Goal: Task Accomplishment & Management: Manage account settings

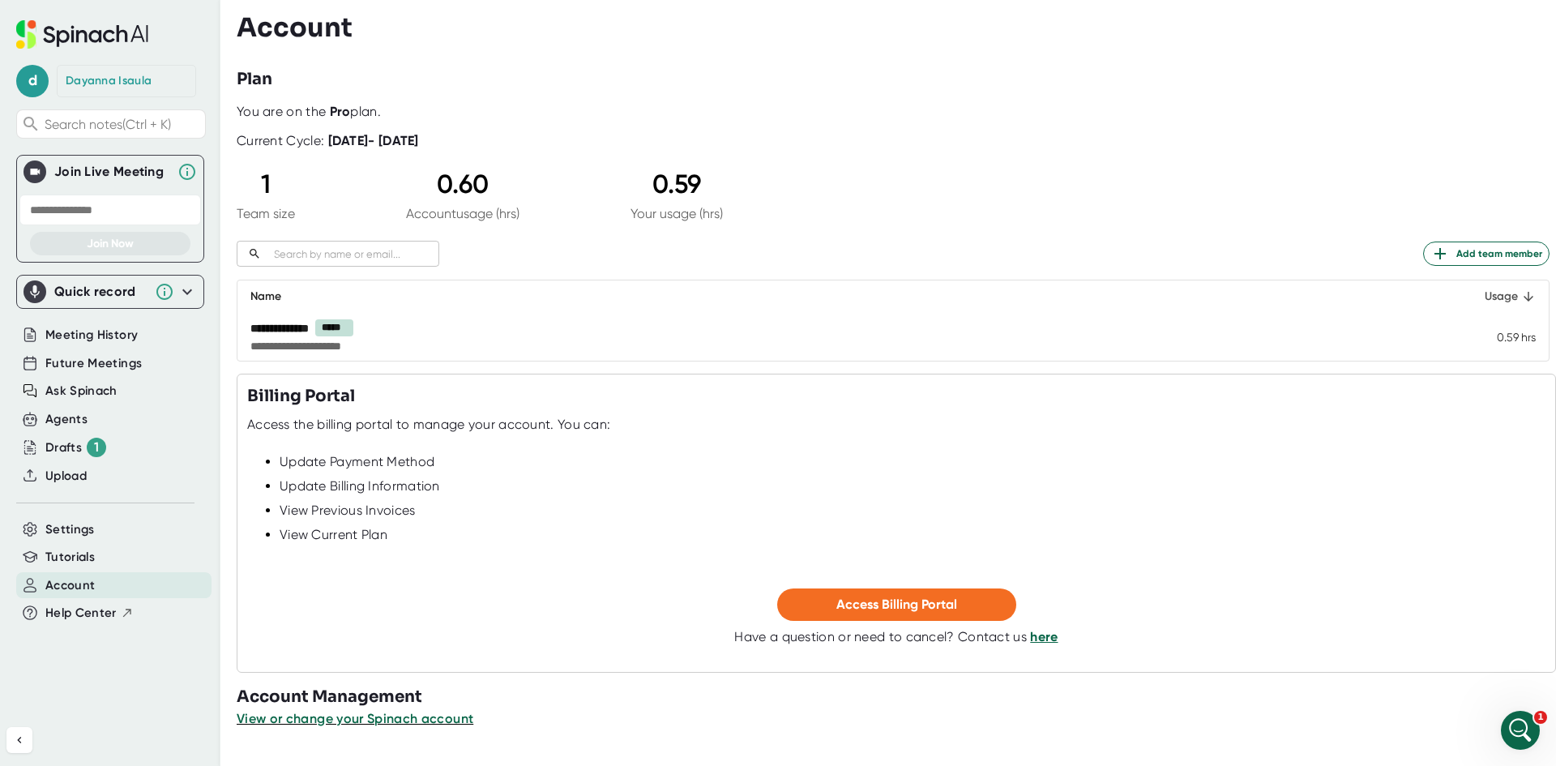
click at [1468, 293] on div "Usage" at bounding box center [1495, 296] width 81 height 19
click at [124, 534] on div "Settings" at bounding box center [113, 529] width 195 height 27
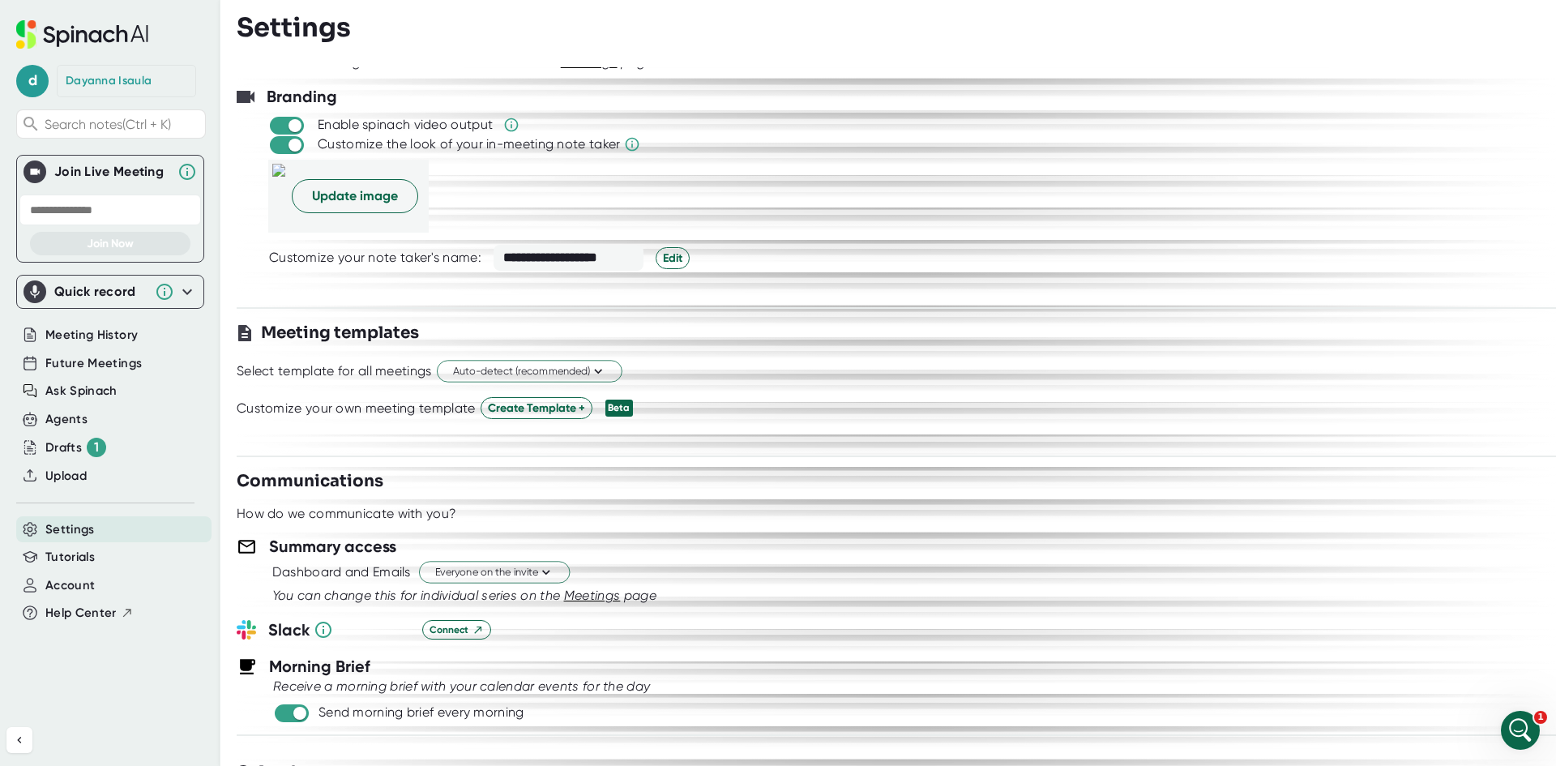
scroll to position [88, 0]
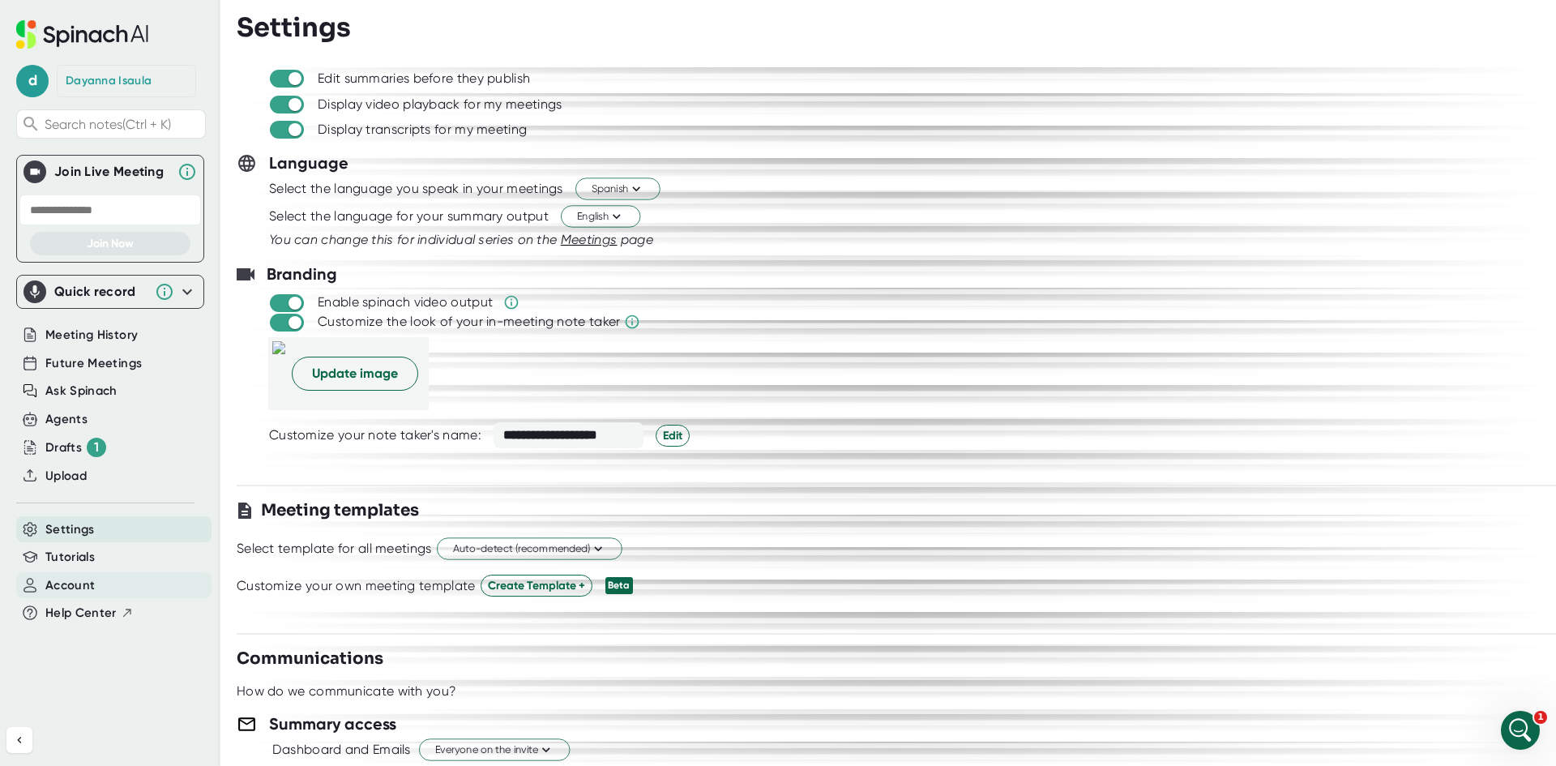
click at [79, 588] on span "Account" at bounding box center [69, 585] width 49 height 19
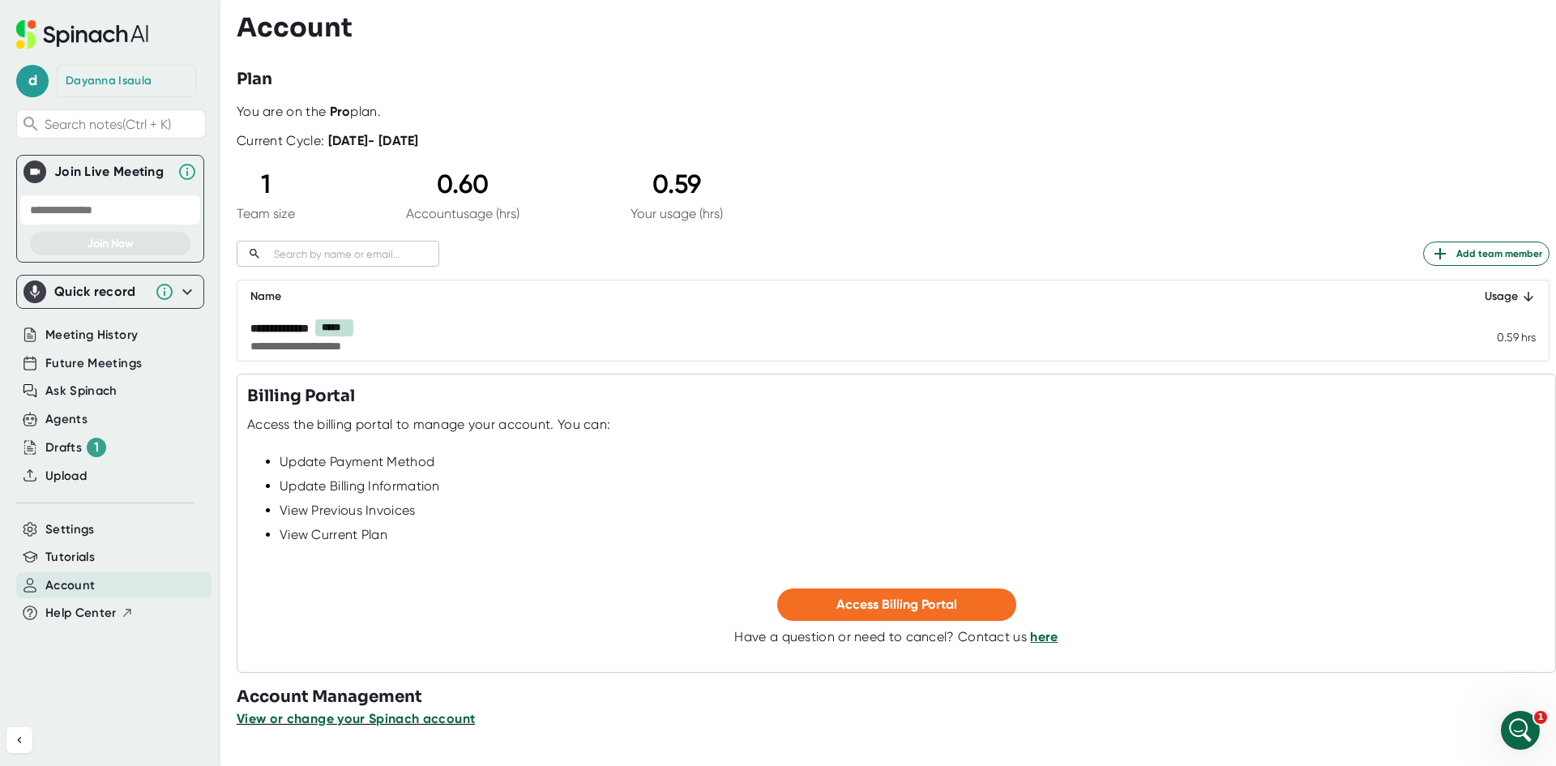
click at [435, 714] on span "View or change your Spinach account" at bounding box center [356, 718] width 238 height 15
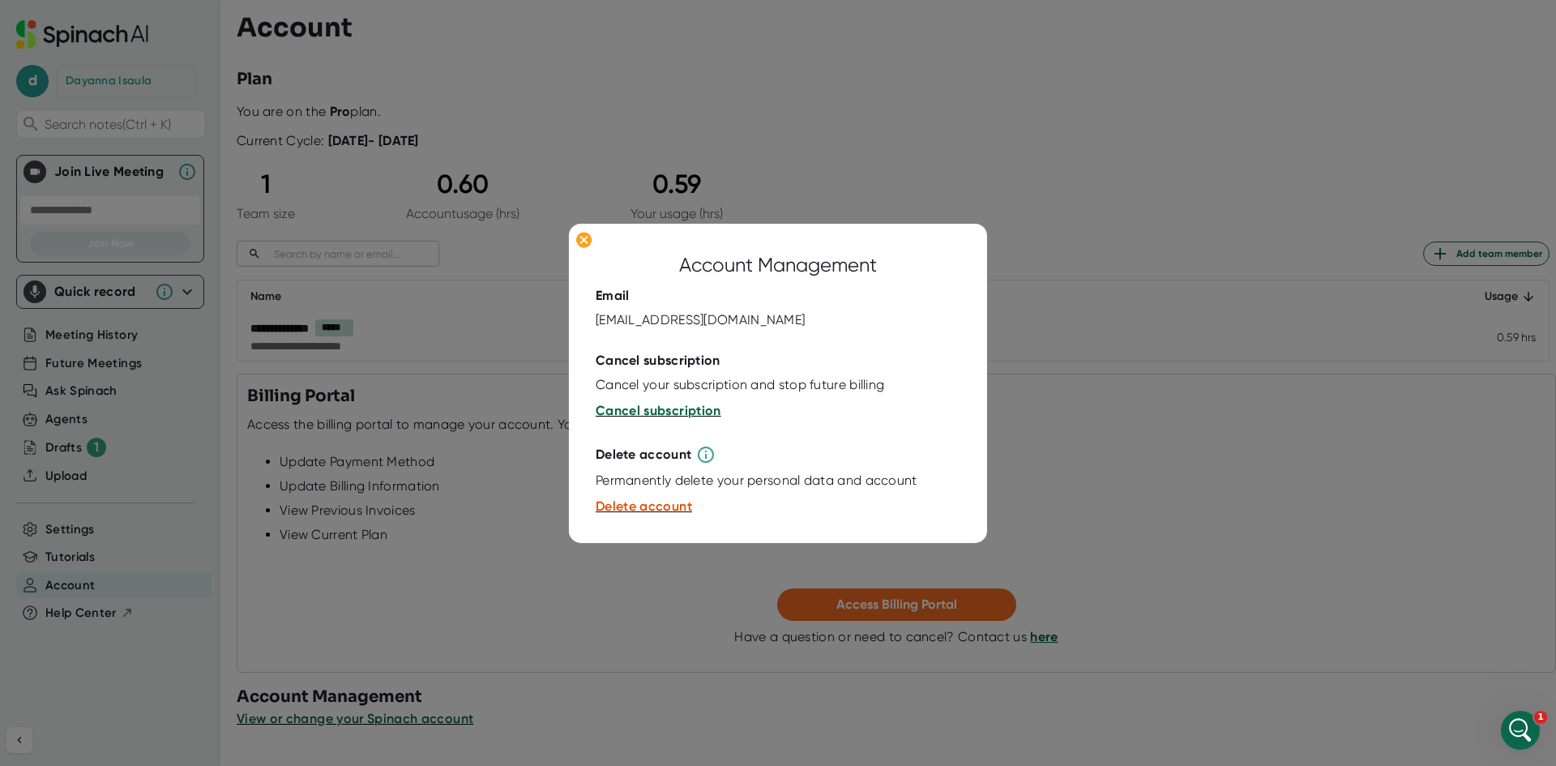
click at [695, 406] on span "Cancel subscription" at bounding box center [659, 410] width 126 height 15
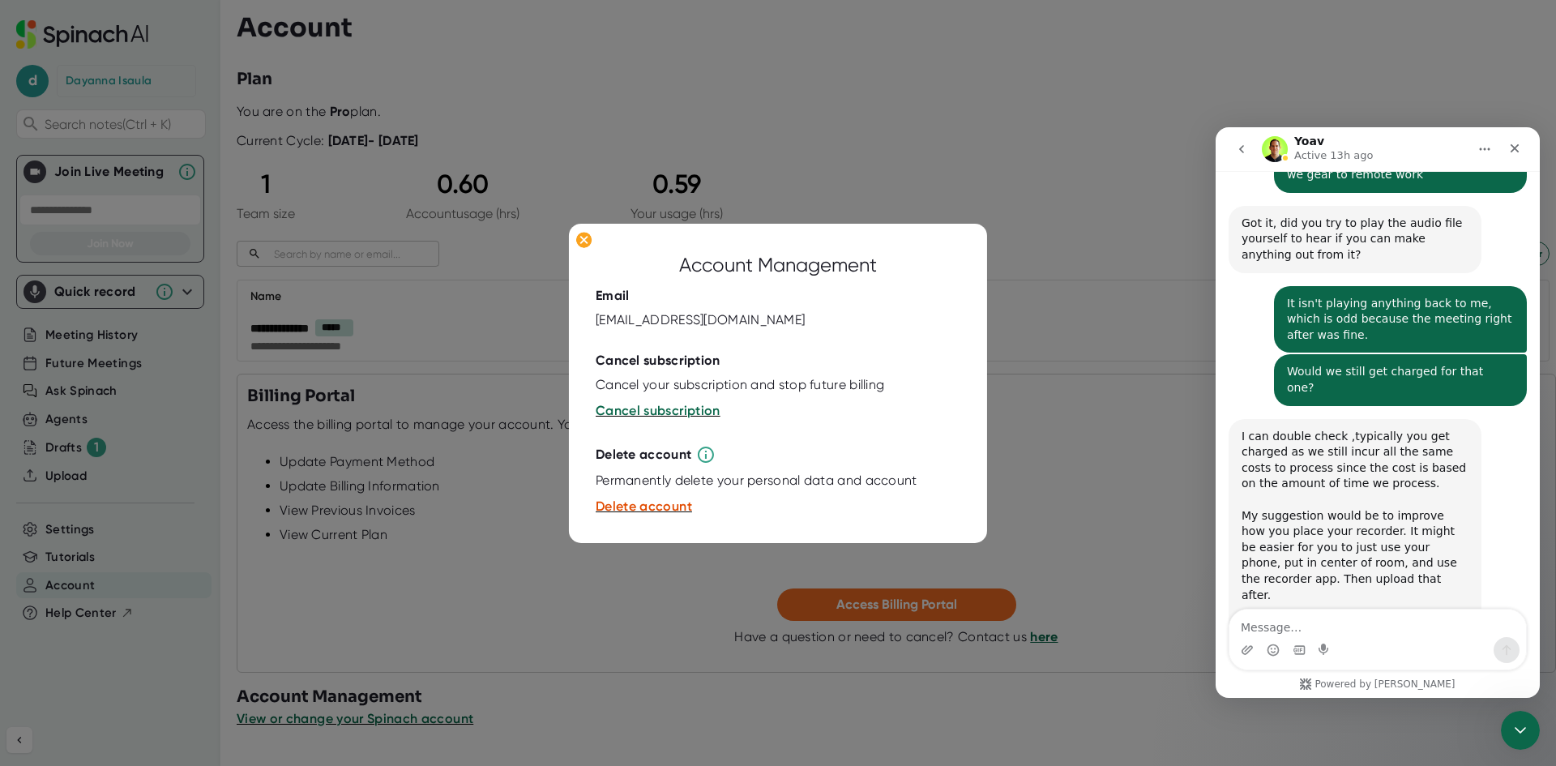
scroll to position [5789, 0]
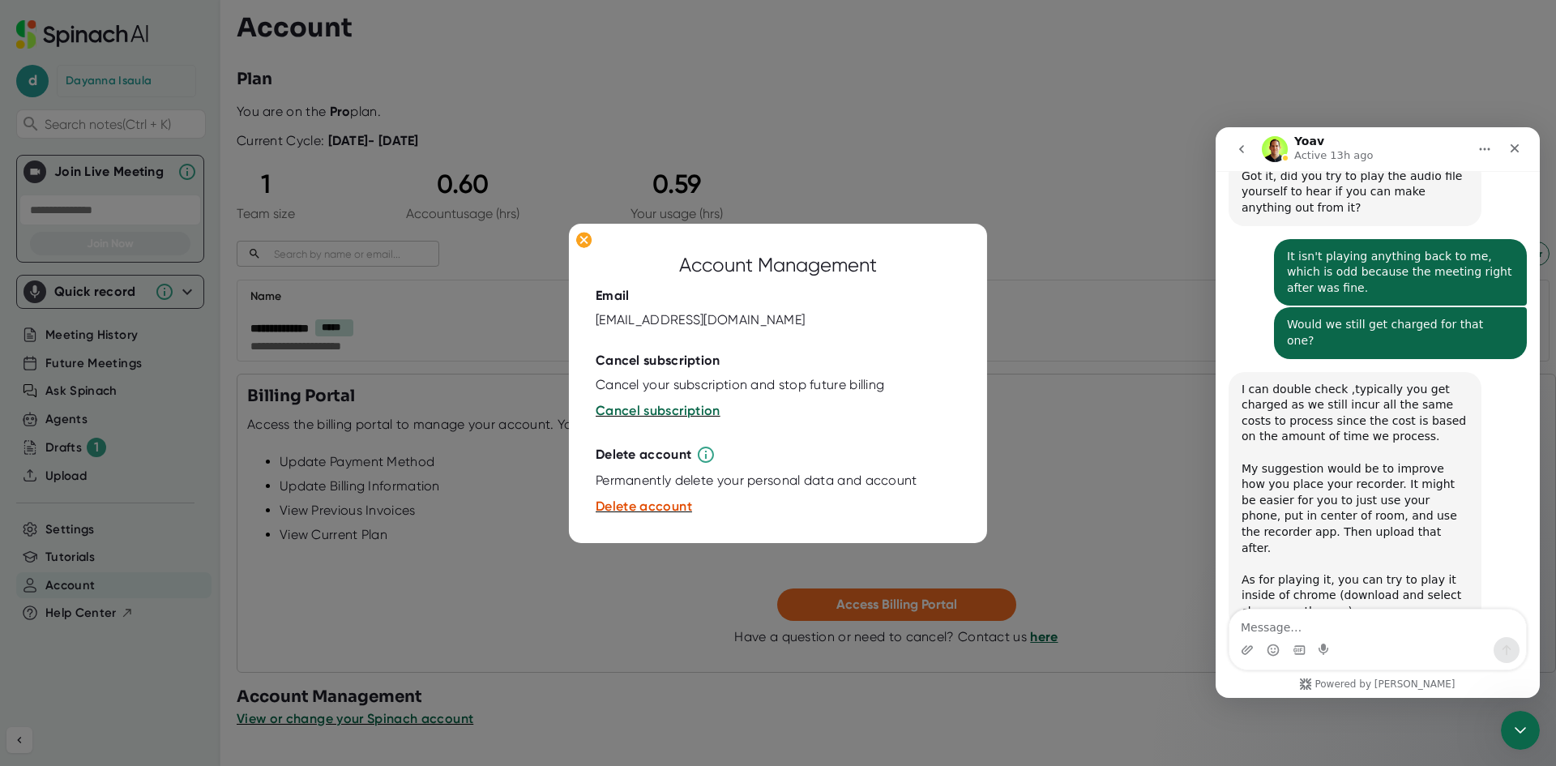
click at [1392, 637] on div "Intercom messenger" at bounding box center [1378, 650] width 297 height 26
click at [1393, 630] on textarea "Message…" at bounding box center [1378, 624] width 297 height 28
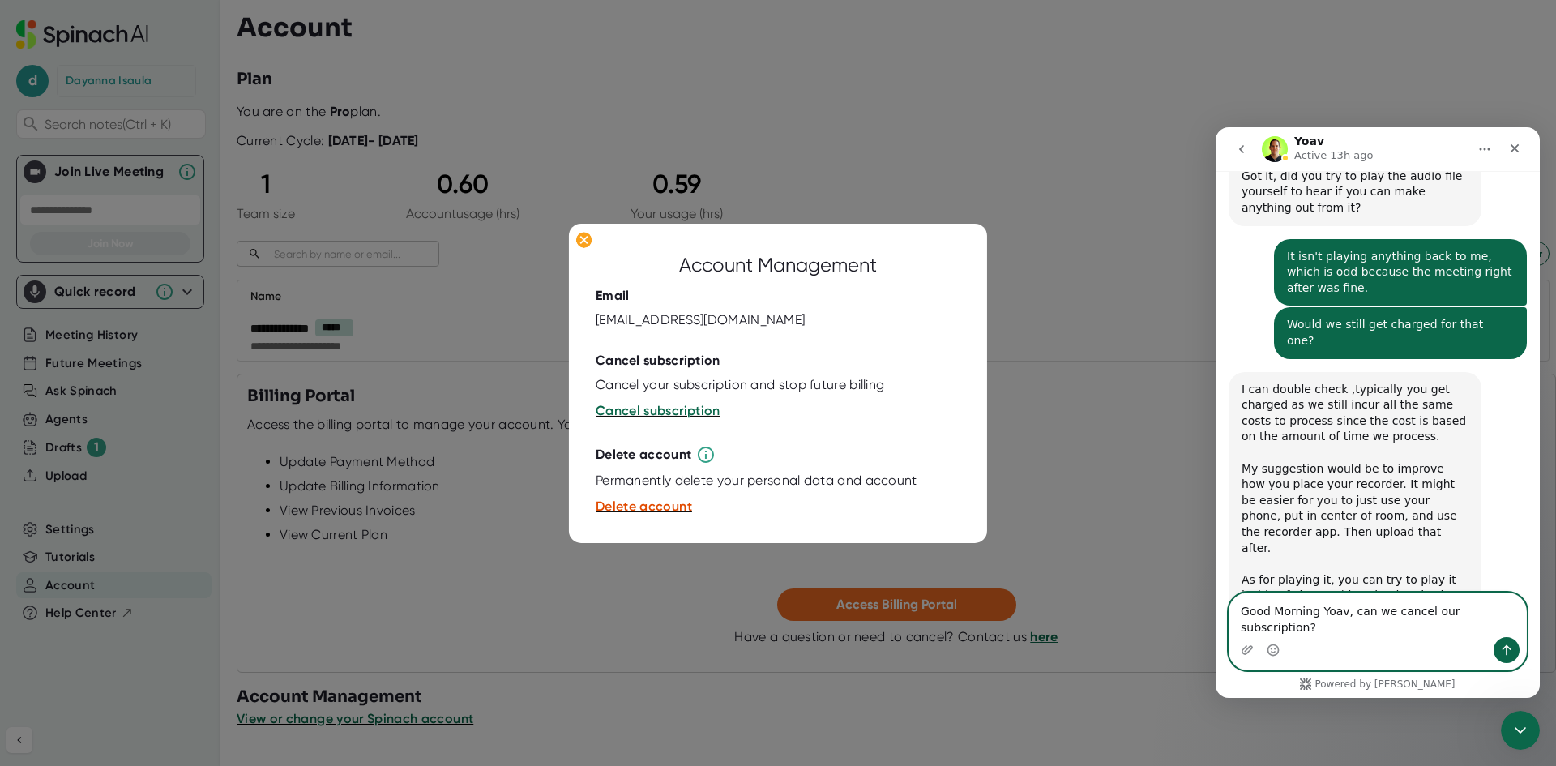
click at [1507, 626] on textarea "Good Morning Yoav, can we cancel our subscription?" at bounding box center [1378, 615] width 297 height 44
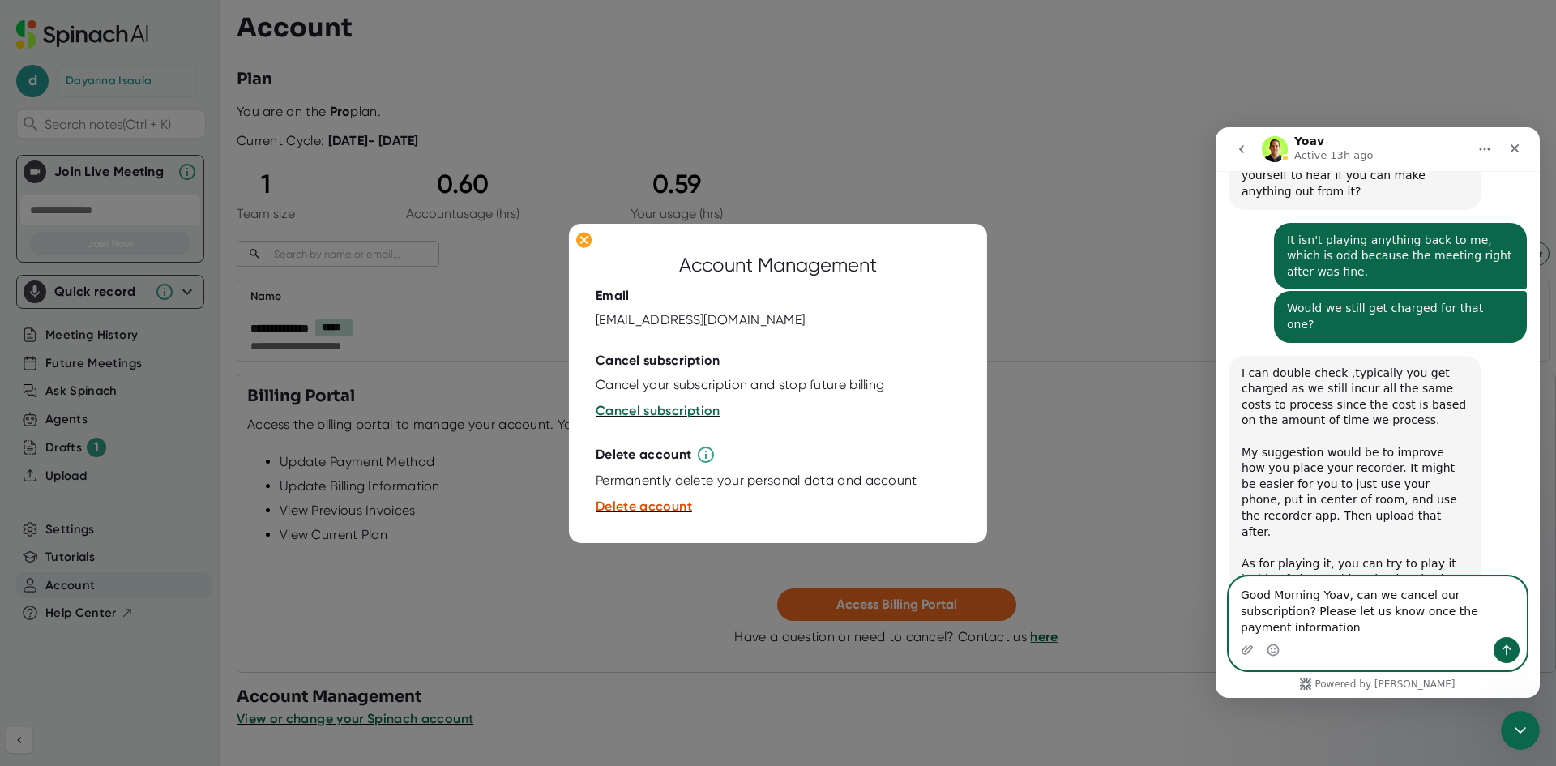
drag, startPoint x: 1490, startPoint y: 627, endPoint x: 1274, endPoint y: 622, distance: 215.7
click at [1274, 622] on textarea "Good Morning Yoav, can we cancel our subscription? Please let us know once the …" at bounding box center [1378, 607] width 297 height 60
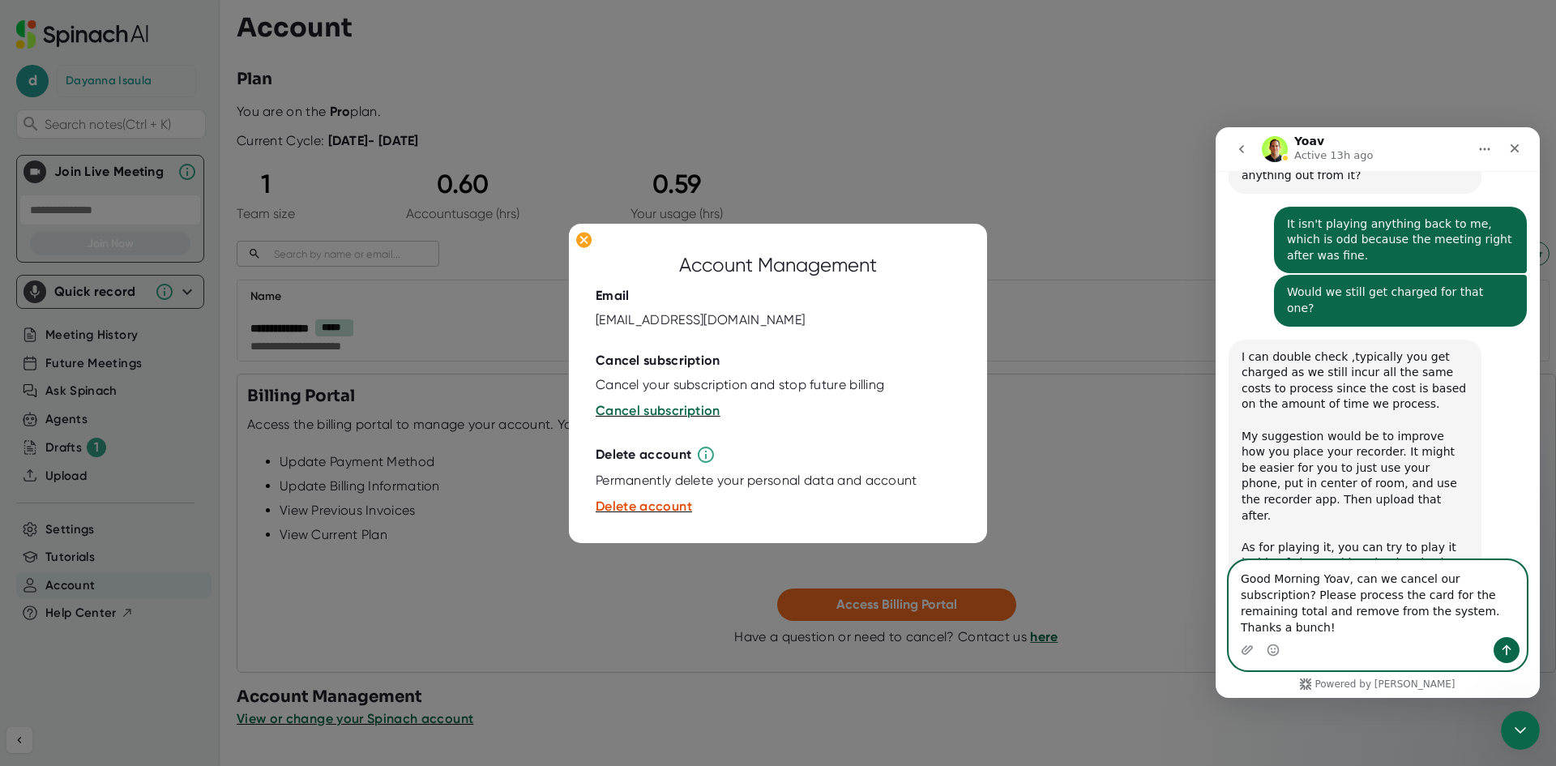
drag, startPoint x: 1504, startPoint y: 595, endPoint x: 1349, endPoint y: 590, distance: 155.7
click at [1349, 590] on textarea "Good Morning Yoav, can we cancel our subscription? Please process the card for …" at bounding box center [1378, 599] width 297 height 76
click at [1410, 635] on textarea "Good Morning Yoav, we'd like to cancel our subscription. Please process the car…" at bounding box center [1378, 599] width 297 height 76
type textarea "Good Morning Yoav, we'd like to cancel our subscription. Please process the car…"
click at [1514, 642] on button "Send a message…" at bounding box center [1507, 650] width 26 height 26
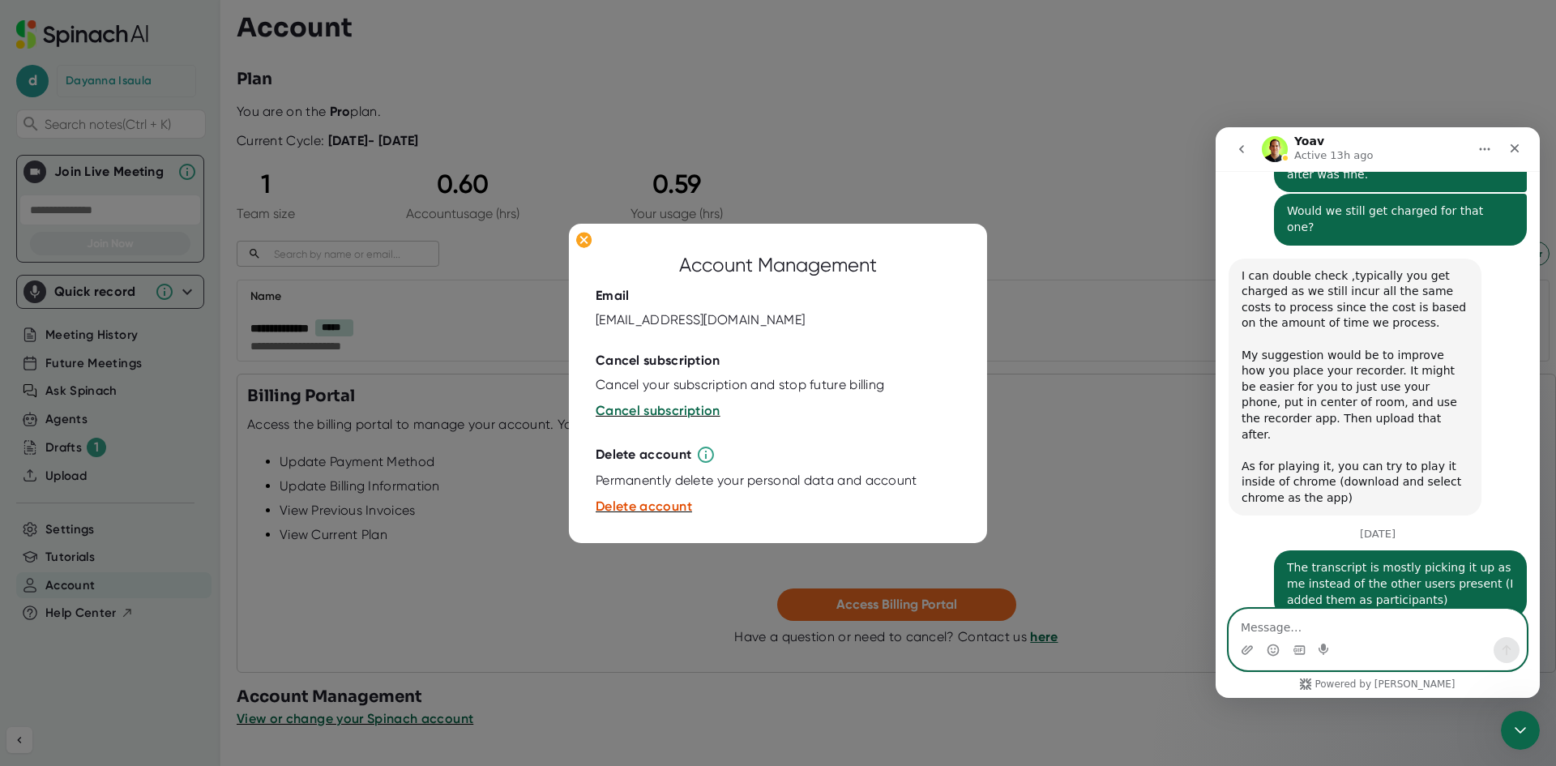
scroll to position [5907, 0]
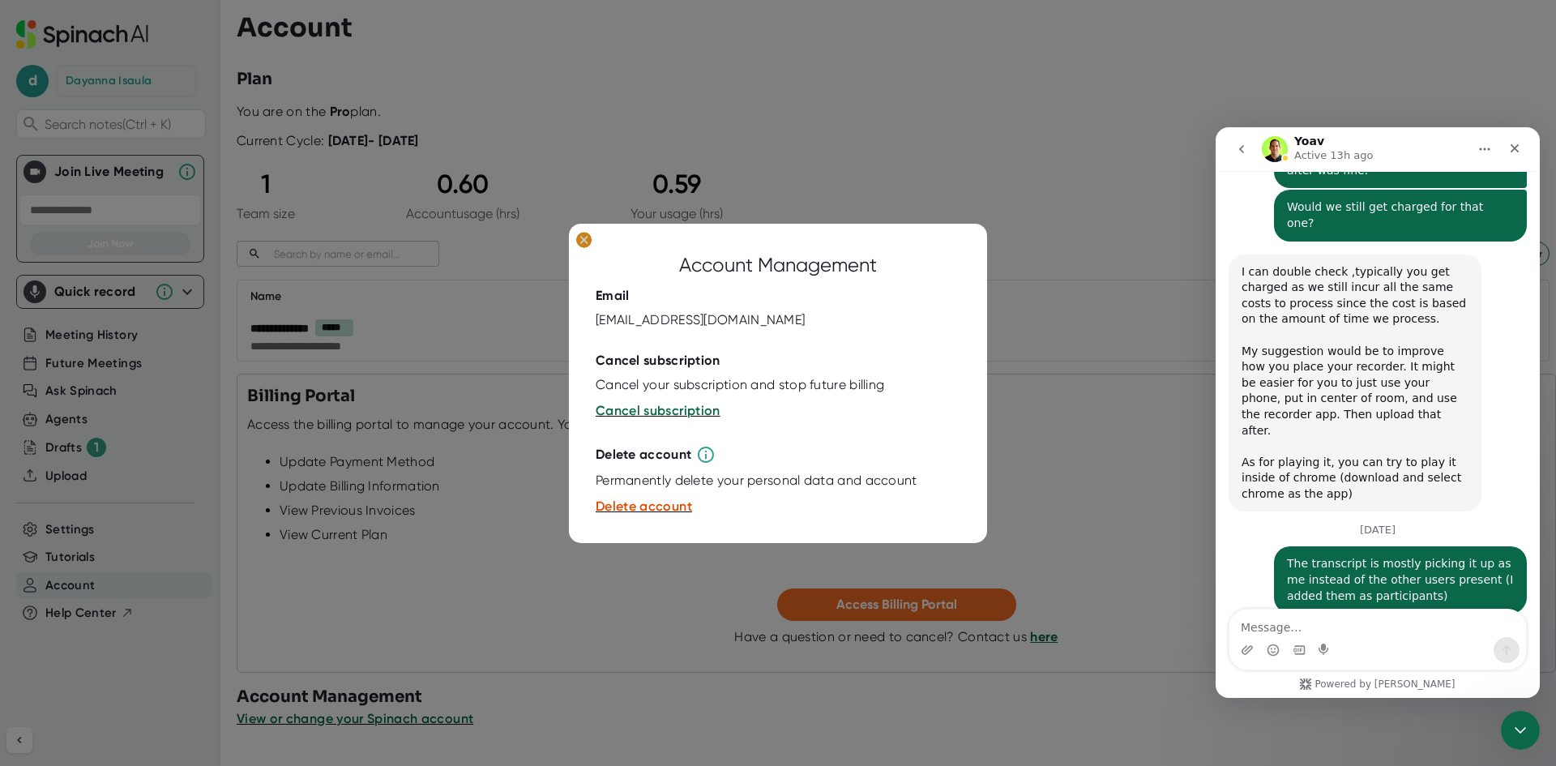
click at [585, 236] on ellipse at bounding box center [583, 240] width 15 height 16
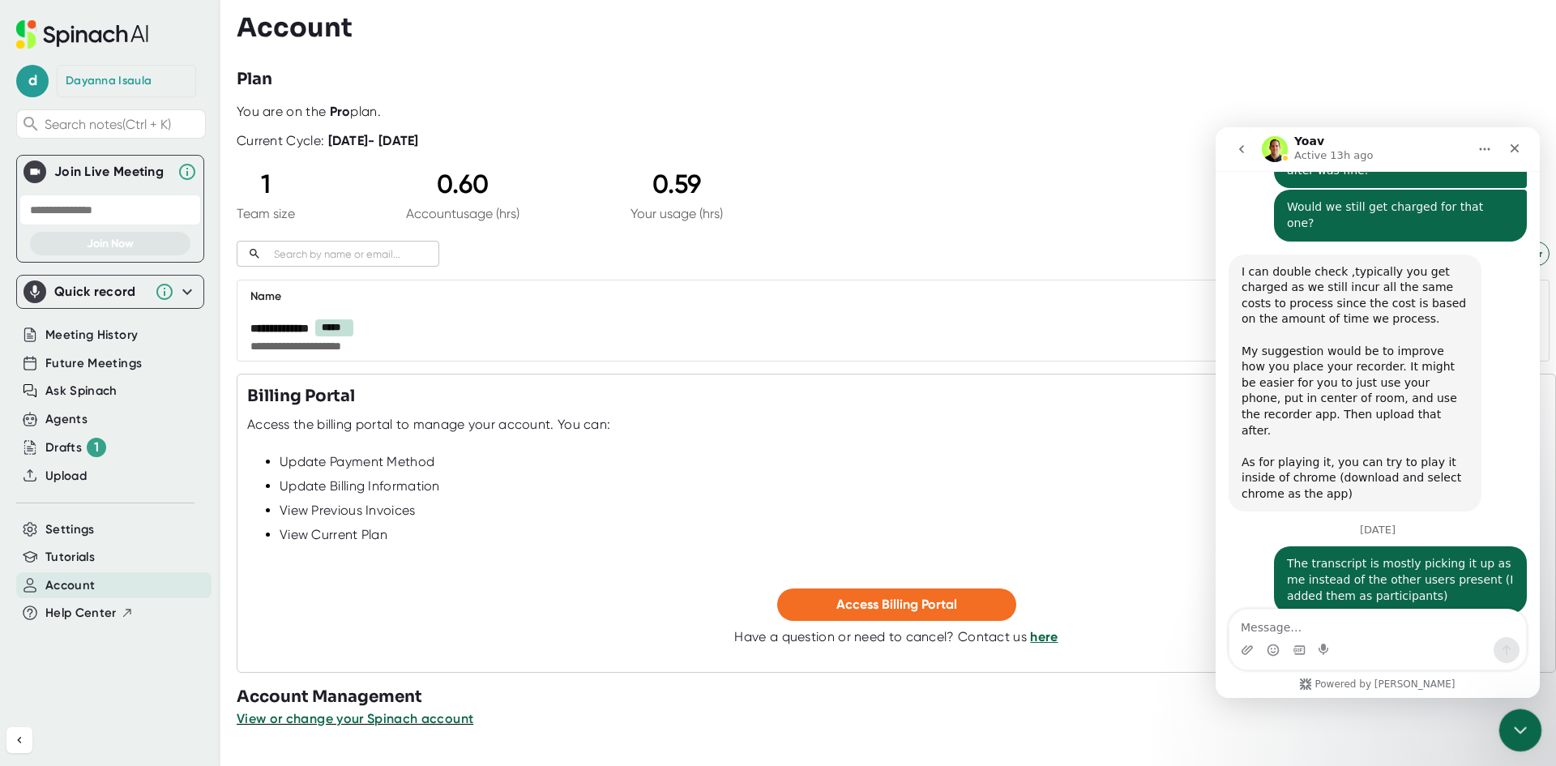
click at [1516, 718] on icon "Close Intercom Messenger" at bounding box center [1518, 727] width 19 height 19
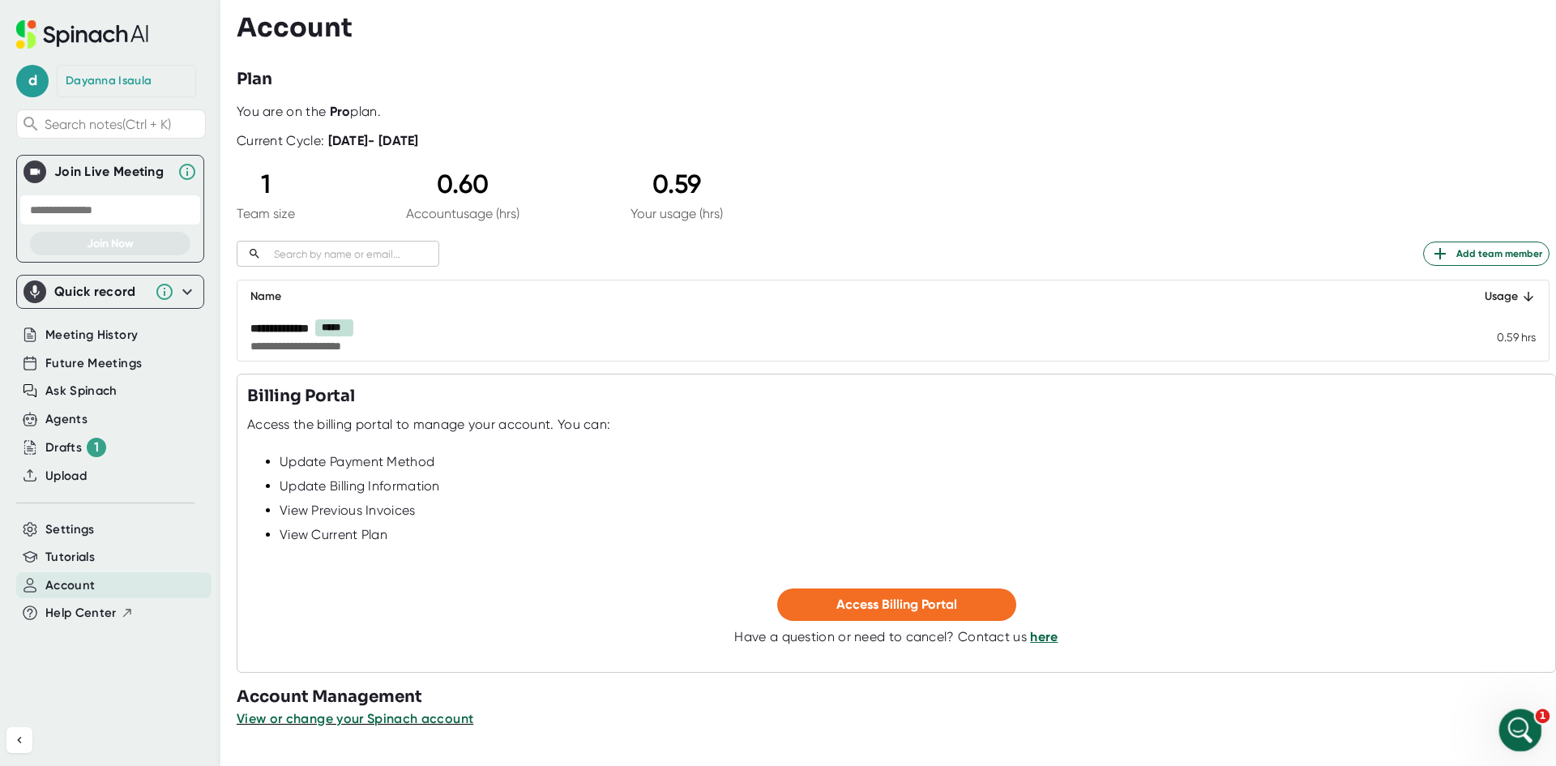
click at [1502, 730] on div "Open Intercom Messenger" at bounding box center [1518, 727] width 53 height 53
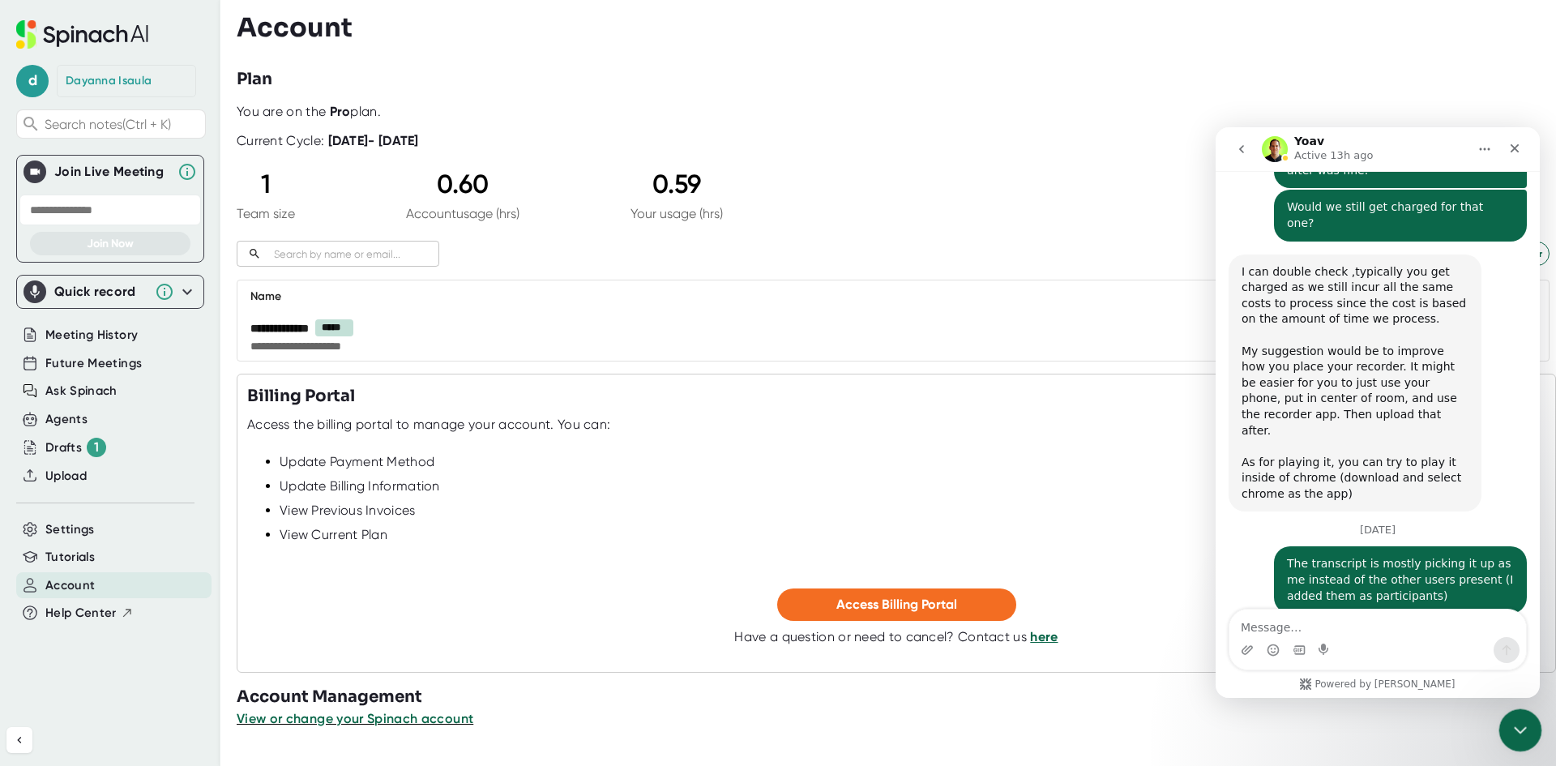
click at [1517, 738] on div "Close Intercom Messenger" at bounding box center [1518, 727] width 39 height 39
